Goal: Task Accomplishment & Management: Use online tool/utility

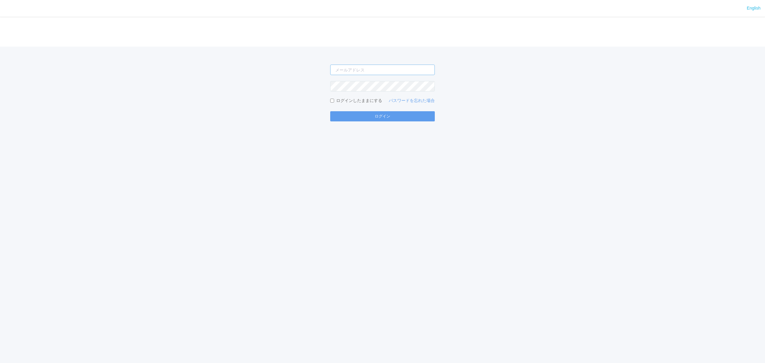
type input "[PERSON_NAME][EMAIL_ADDRESS][DOMAIN_NAME]"
click at [359, 107] on form "[PERSON_NAME][EMAIL_ADDRESS][DOMAIN_NAME] ログインしたままにする パスワードを忘れた場合 ログイン" at bounding box center [382, 93] width 105 height 57
click at [363, 112] on button "ログイン" at bounding box center [382, 116] width 105 height 10
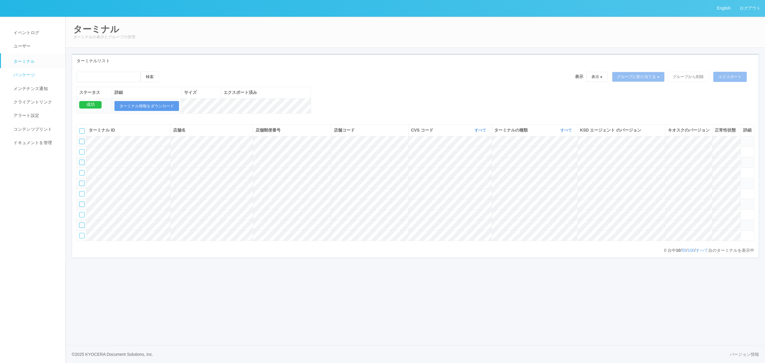
click at [25, 74] on span "パッケージ" at bounding box center [23, 74] width 23 height 5
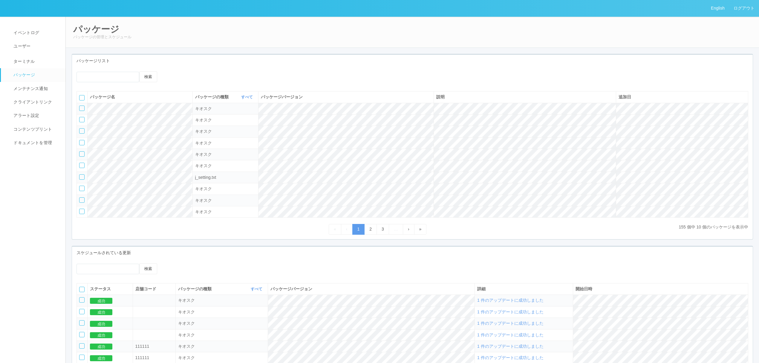
click at [171, 71] on icon at bounding box center [171, 71] width 0 height 0
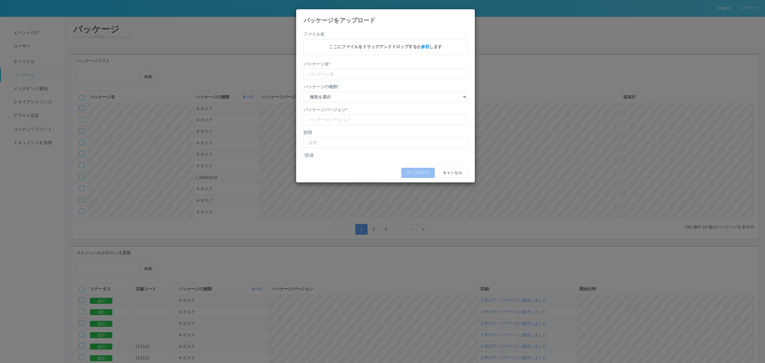
type input "CVSApp"
type input "2.1.5225"
drag, startPoint x: 344, startPoint y: 98, endPoint x: 343, endPoint y: 103, distance: 4.9
click at [344, 98] on select "種類を選択 キオスク KSD エージェント j_setting.txt" at bounding box center [386, 97] width 164 height 10
select select "Kiosk"
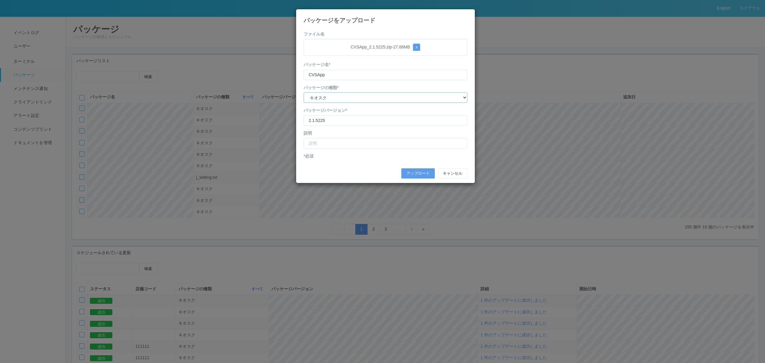
click at [304, 93] on select "種類を選択 キオスク KSD エージェント j_setting.txt" at bounding box center [386, 97] width 164 height 10
click at [344, 143] on input "text" at bounding box center [386, 143] width 164 height 10
type input "脆弱性対応 利用登録申請エラー対応版"
click at [415, 170] on button "アップロード" at bounding box center [417, 173] width 33 height 10
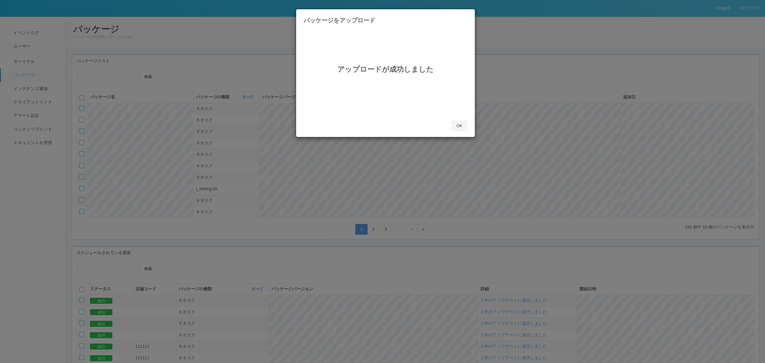
click at [460, 123] on button "OK" at bounding box center [460, 126] width 16 height 10
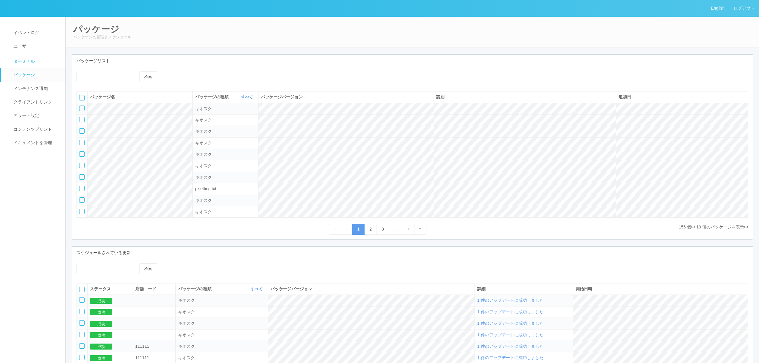
click at [19, 59] on span "ターミナル" at bounding box center [23, 61] width 23 height 5
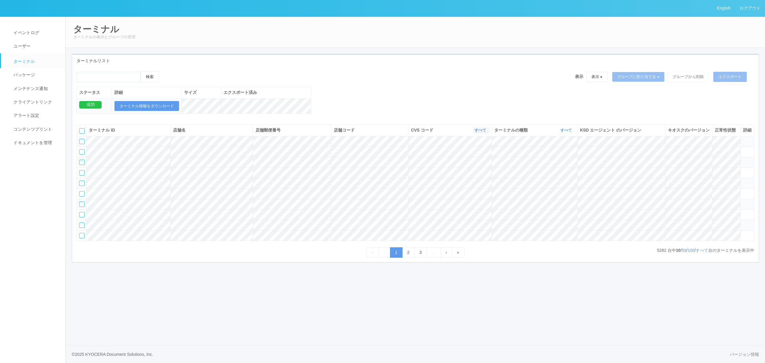
click at [487, 132] on icon "button" at bounding box center [486, 130] width 1 height 4
click at [477, 167] on link "115110" at bounding box center [465, 163] width 47 height 8
drag, startPoint x: 483, startPoint y: 134, endPoint x: 477, endPoint y: 138, distance: 7.1
click at [482, 133] on div "CVS コード 115110 表示 すべて 115110 1537298497898 1537298497900 1537298497901 15372984…" at bounding box center [451, 130] width 77 height 6
click at [475, 132] on link "115110" at bounding box center [482, 130] width 14 height 4
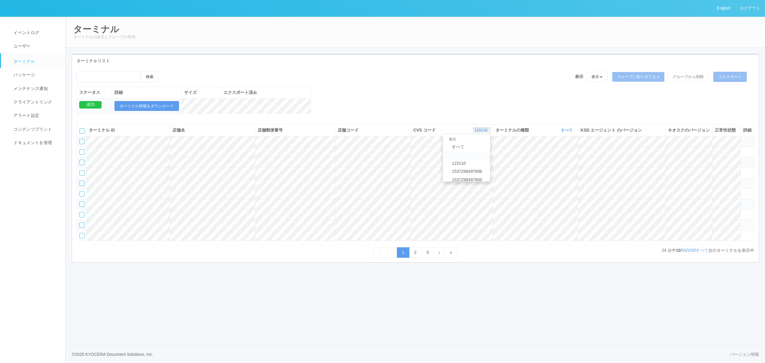
click at [470, 159] on link at bounding box center [466, 155] width 47 height 8
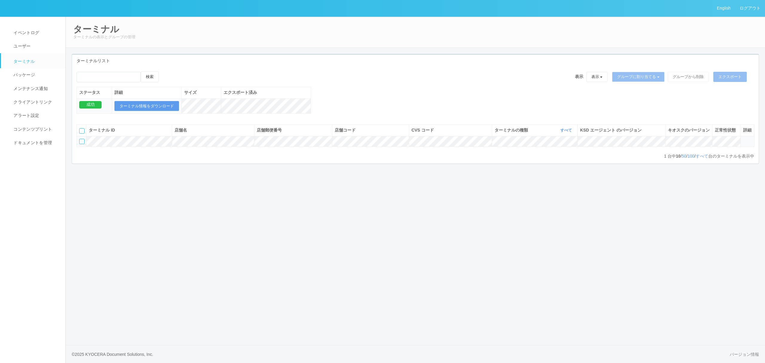
click at [480, 133] on div "CVS コード 表示 すべて 115110 1537298497898 1537298497900 1537298497901 1537298497902 1…" at bounding box center [451, 130] width 78 height 6
click at [487, 132] on icon "button" at bounding box center [487, 130] width 1 height 4
click at [469, 142] on link "115110" at bounding box center [465, 138] width 47 height 8
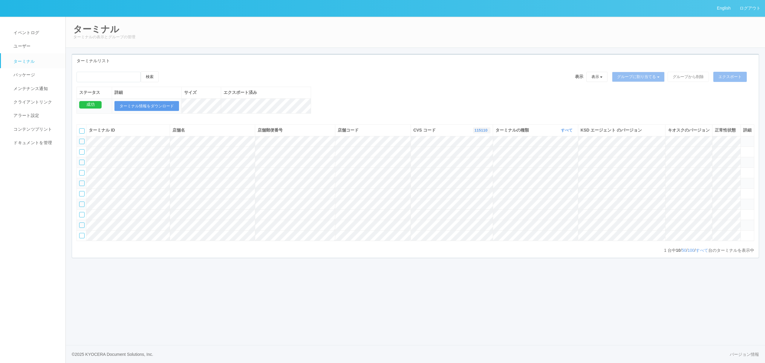
scroll to position [0, 0]
click at [743, 170] on icon at bounding box center [743, 170] width 0 height 0
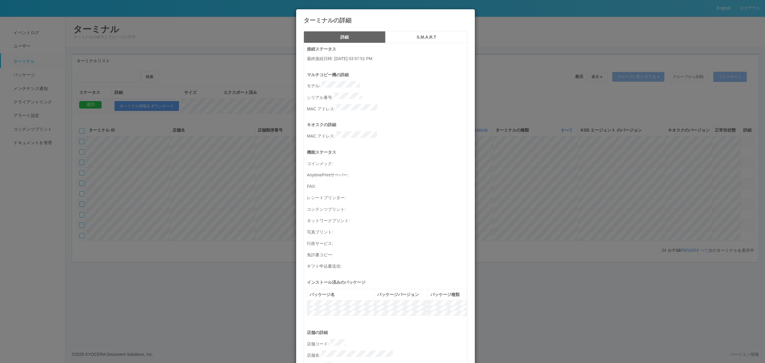
click at [557, 132] on div "ターミナルの詳細 詳細 S.M.A.R.T 接続ステータス 最終接続日時 : [DATE] 03:57:51 PM マルチコピー機の詳細 モデル : シリアル…" at bounding box center [382, 181] width 765 height 363
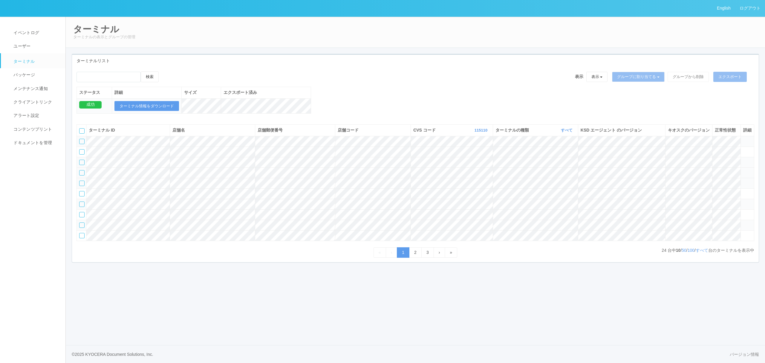
click at [82, 175] on div at bounding box center [81, 172] width 5 height 5
click at [165, 71] on icon at bounding box center [165, 71] width 0 height 0
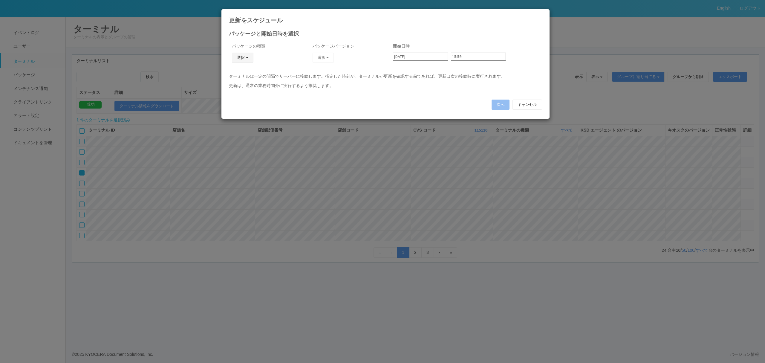
click at [242, 59] on button "選択" at bounding box center [243, 58] width 22 height 10
drag, startPoint x: 239, startPoint y: 83, endPoint x: 245, endPoint y: 78, distance: 8.2
click at [238, 83] on link "キオスク" at bounding box center [233, 83] width 47 height 9
click at [326, 55] on button "選択" at bounding box center [324, 58] width 22 height 10
click at [298, 74] on link "2.1.5225" at bounding box center [309, 74] width 58 height 9
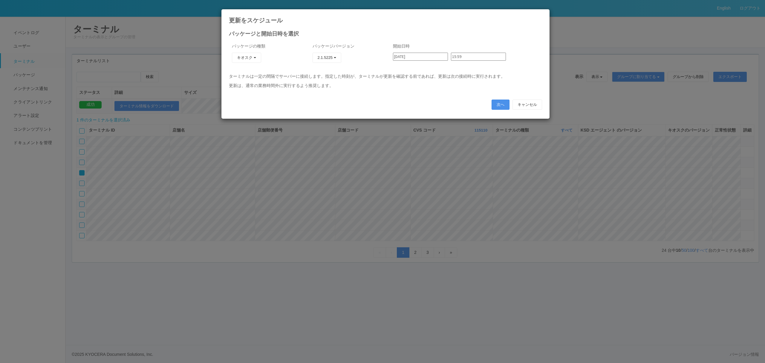
click at [496, 102] on button "次へ" at bounding box center [501, 105] width 18 height 10
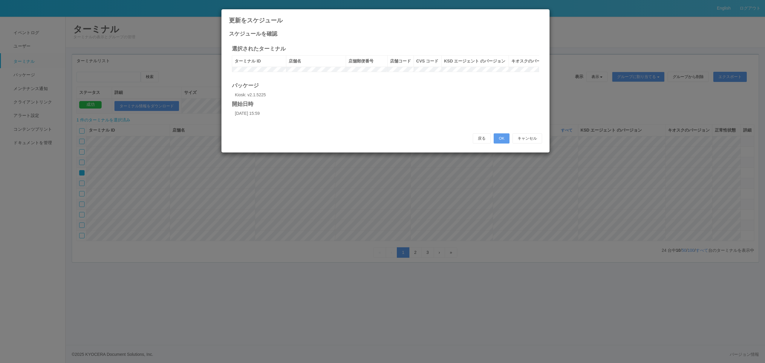
scroll to position [0, 17]
click at [505, 143] on button "OK" at bounding box center [502, 138] width 16 height 10
